Goal: Navigation & Orientation: Go to known website

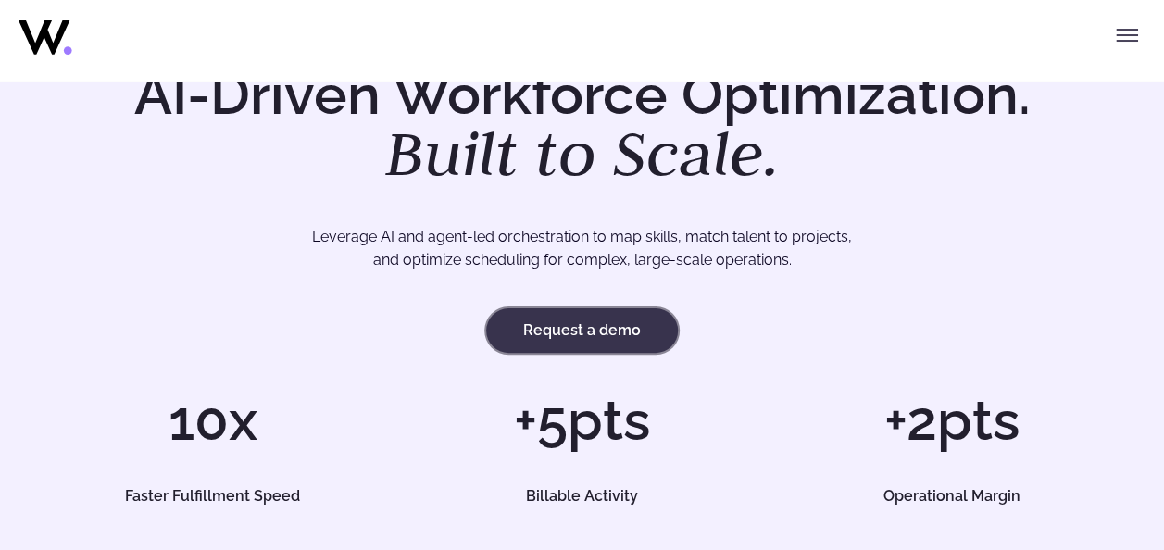
click at [588, 335] on link "Request a demo" at bounding box center [582, 330] width 192 height 44
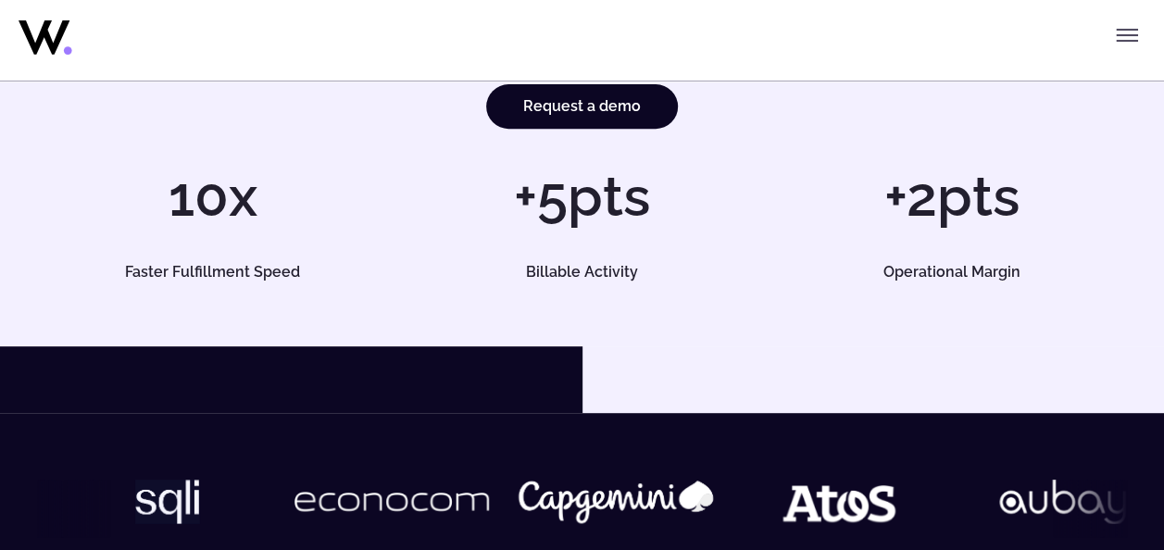
scroll to position [93, 0]
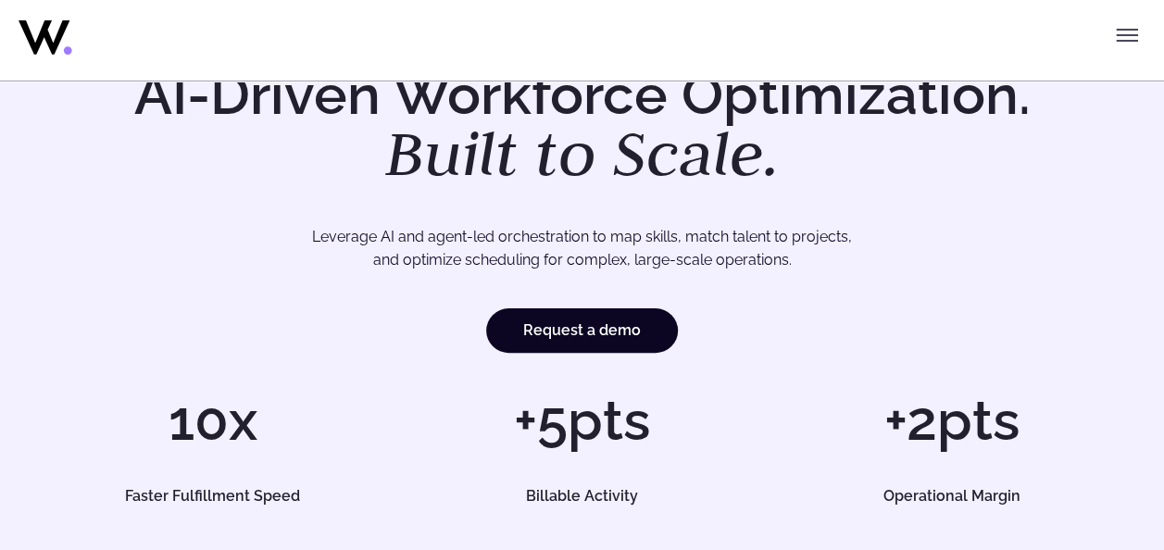
click at [1135, 43] on icon "Toggle menu" at bounding box center [1127, 35] width 22 height 22
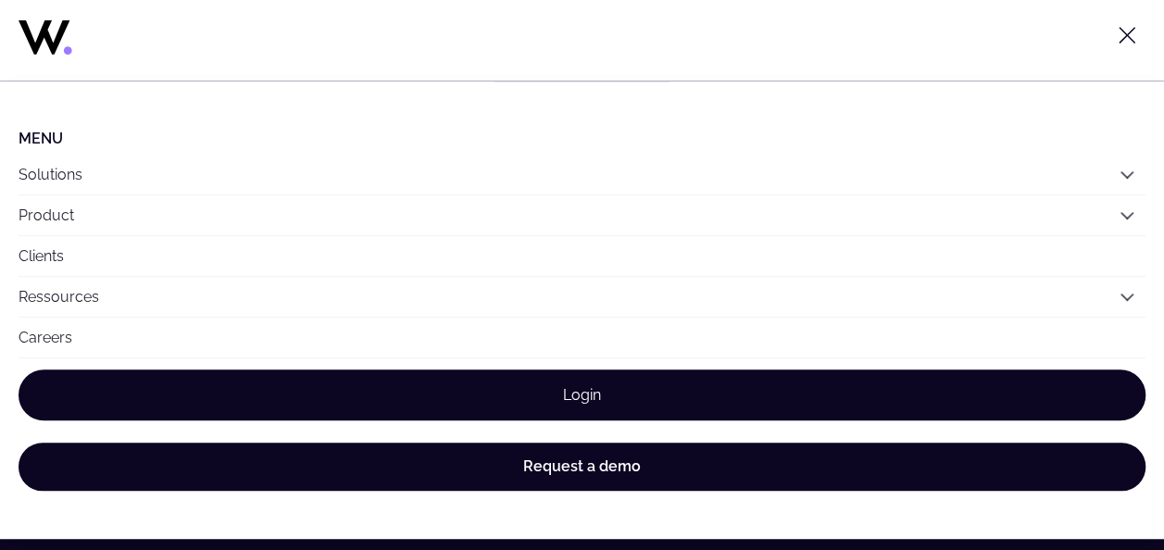
scroll to position [556, 0]
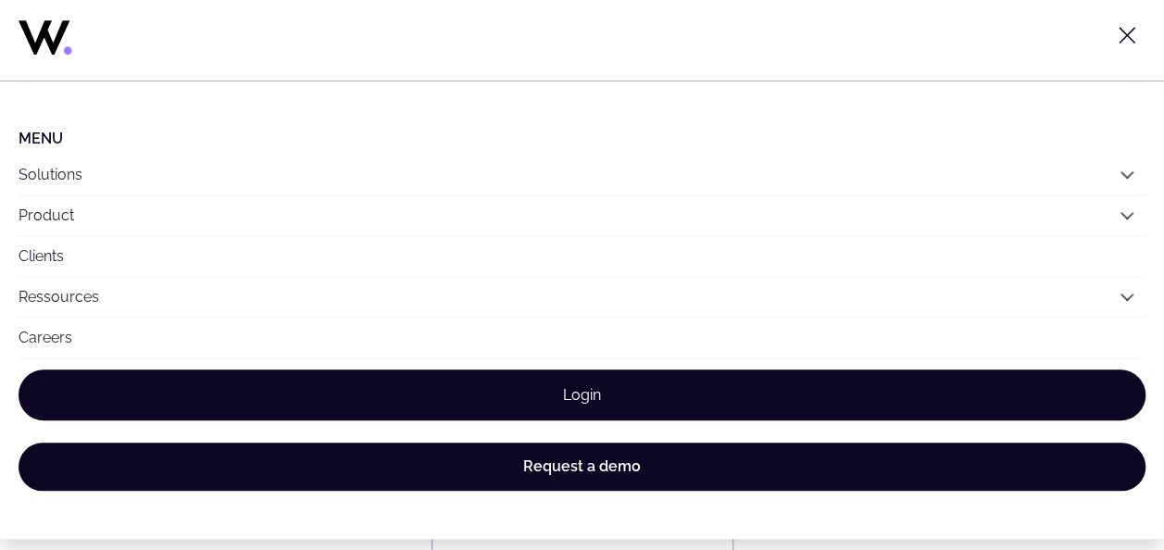
click at [659, 392] on link "Login" at bounding box center [582, 395] width 1127 height 51
